Goal: Task Accomplishment & Management: Check status

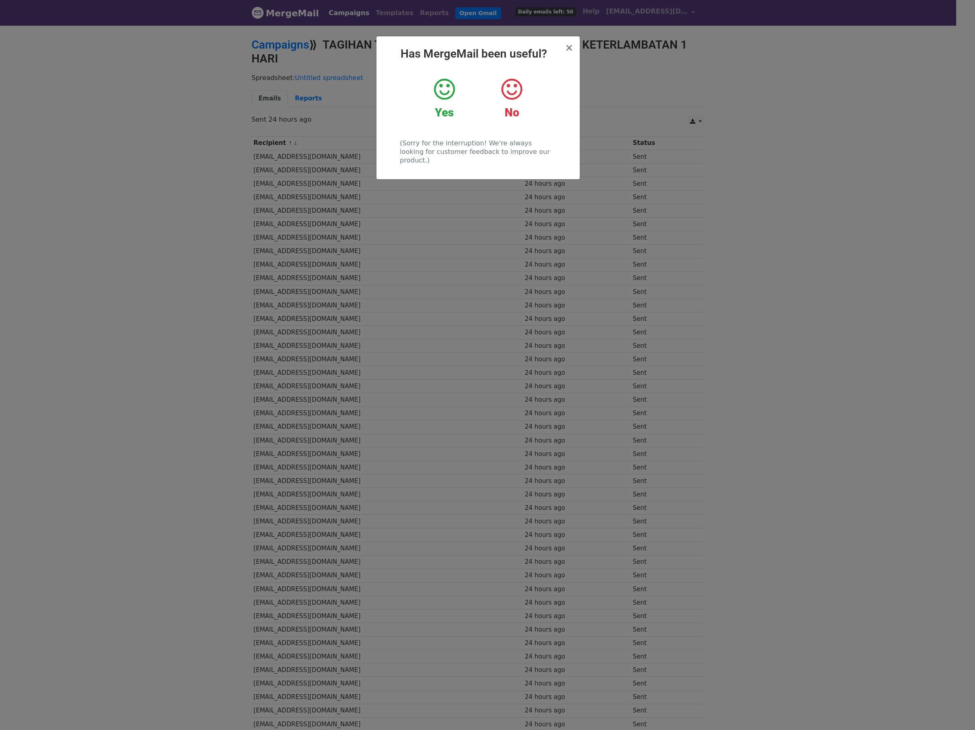
click at [570, 39] on div "× Has MergeMail been useful? Yes No (Sorry for the interruption! We're always l…" at bounding box center [477, 107] width 203 height 143
click at [568, 52] on span "×" at bounding box center [569, 47] width 8 height 11
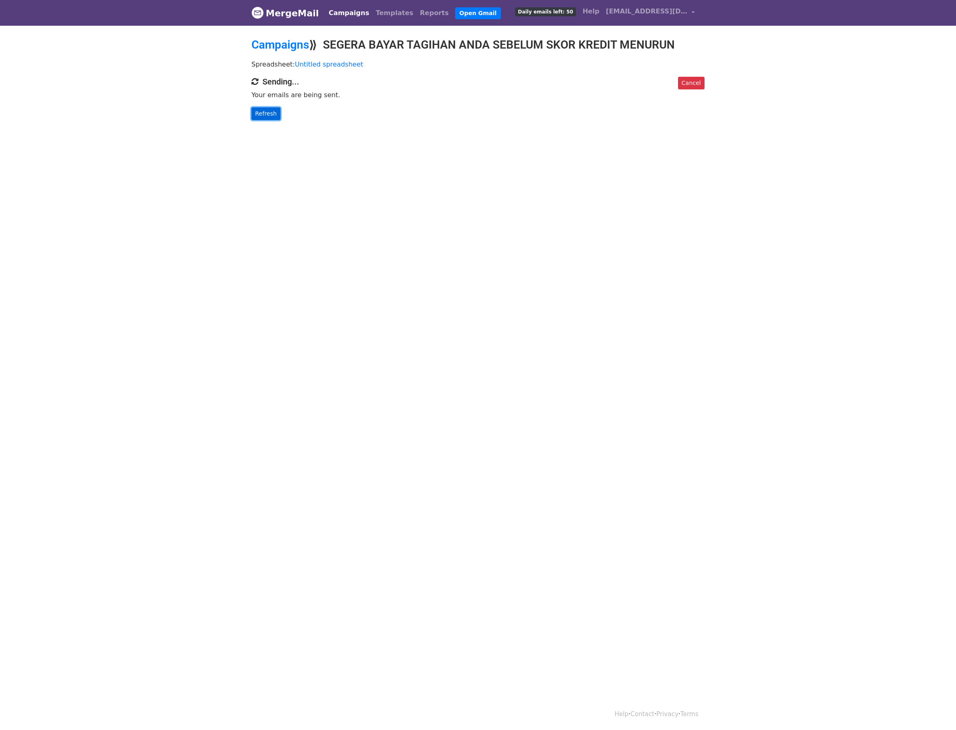
click at [272, 116] on link "Refresh" at bounding box center [265, 113] width 29 height 13
